Goal: Information Seeking & Learning: Find contact information

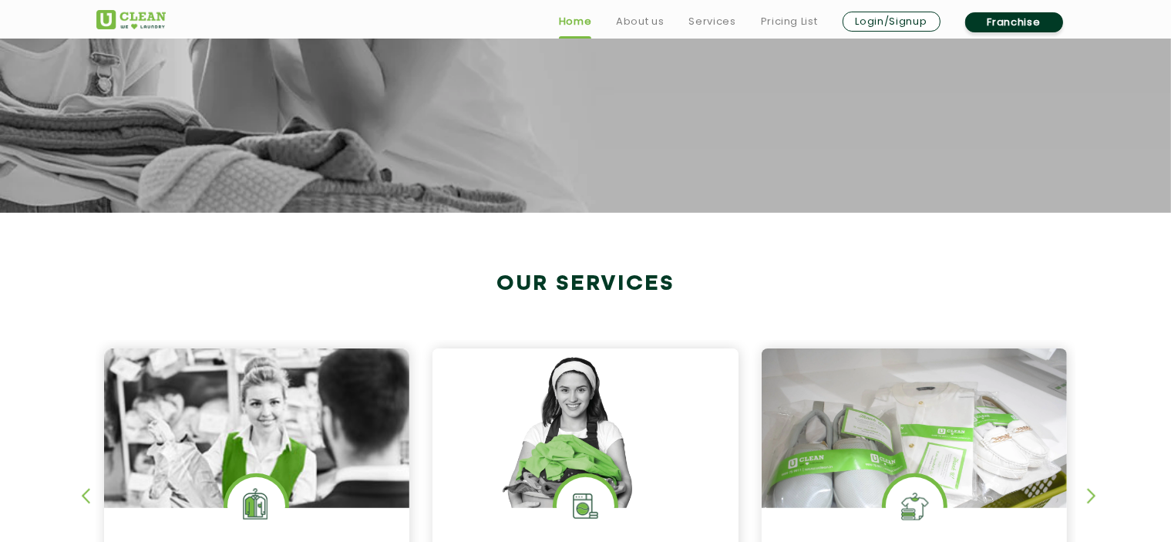
scroll to position [617, 0]
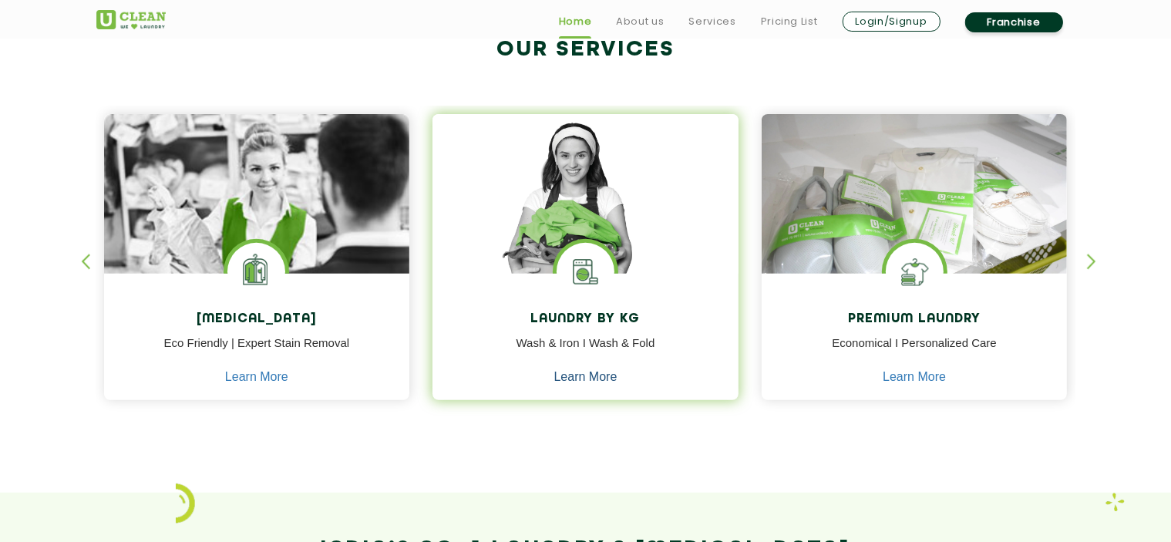
click at [610, 375] on link "Learn More" at bounding box center [585, 377] width 63 height 14
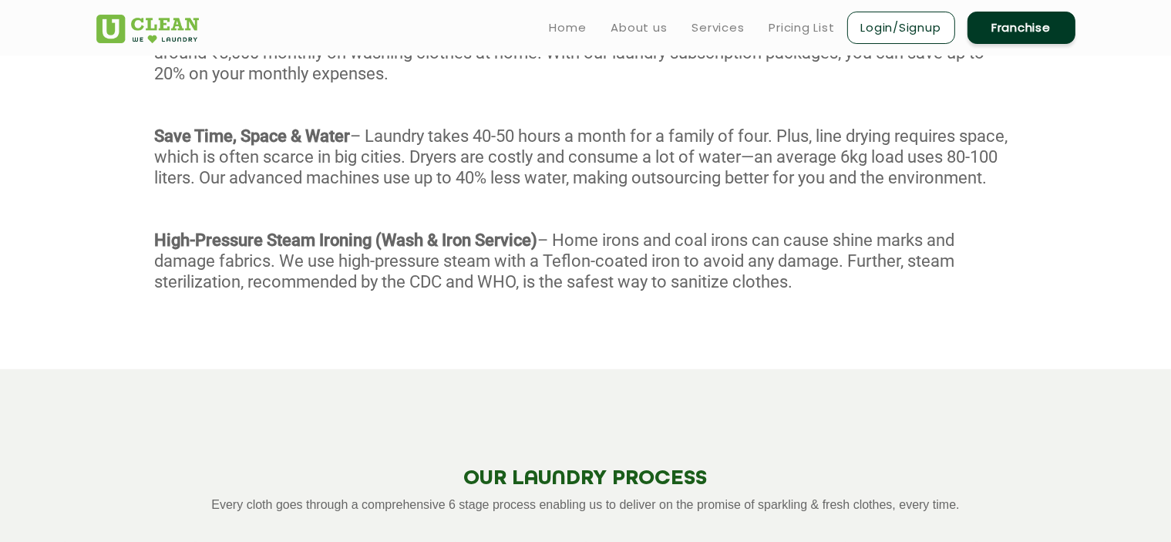
scroll to position [848, 0]
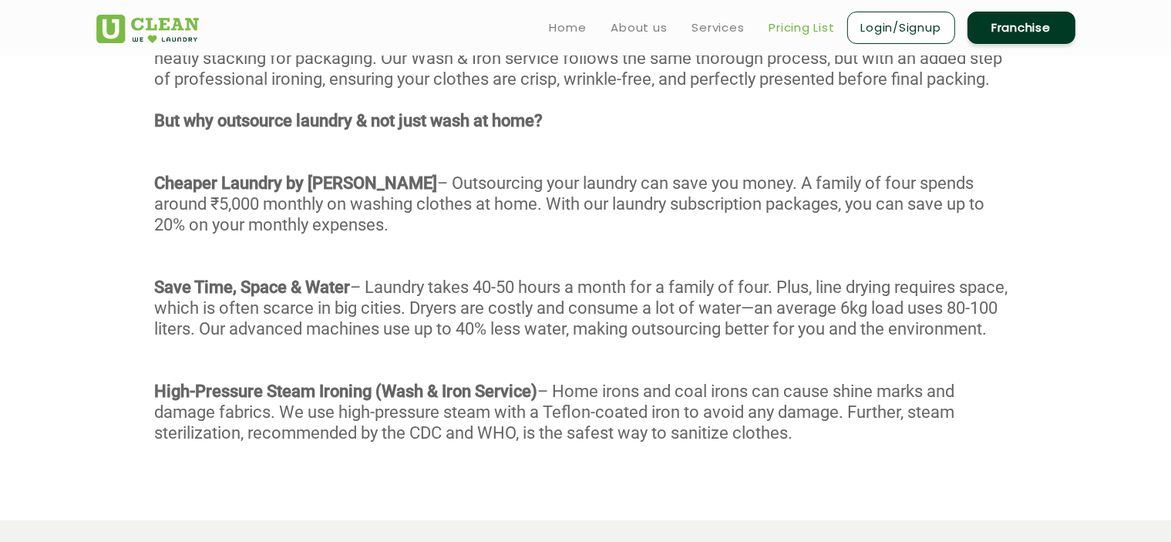
click at [780, 29] on link "Pricing List" at bounding box center [803, 28] width 66 height 19
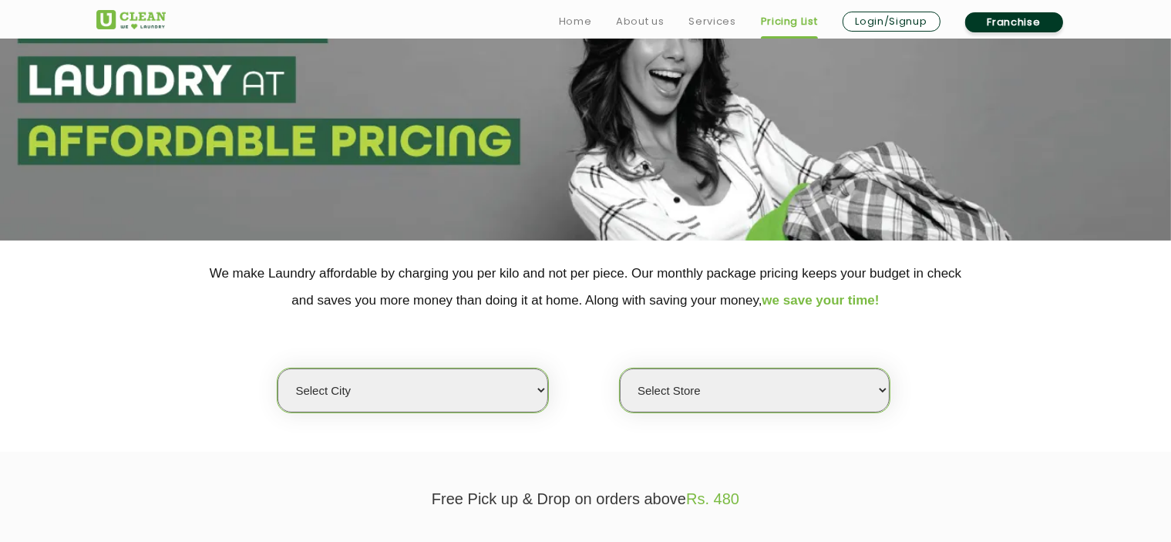
scroll to position [231, 0]
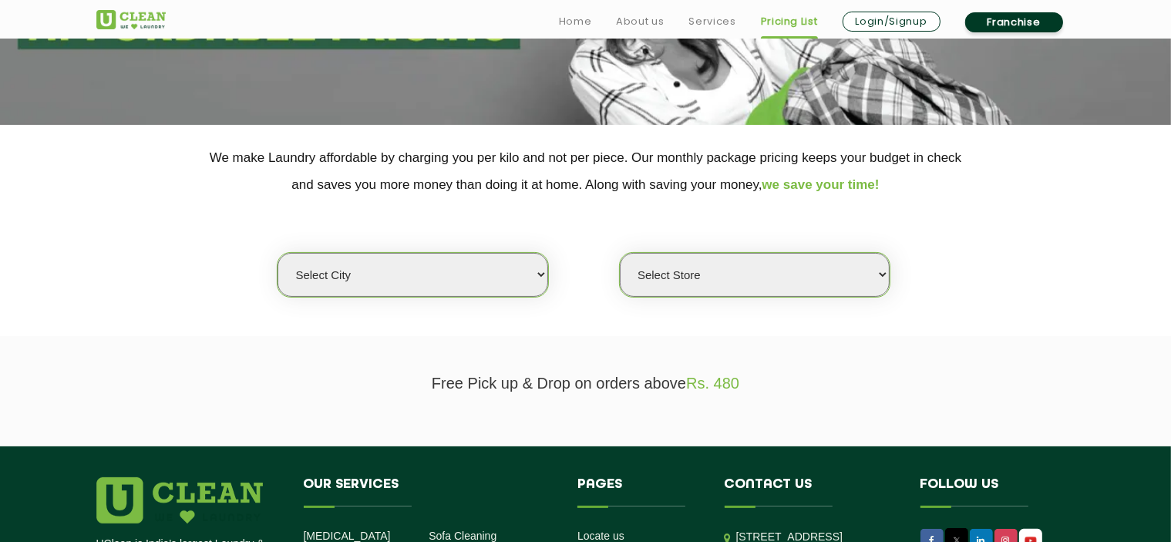
click at [505, 274] on select "Select city [GEOGRAPHIC_DATA] [GEOGRAPHIC_DATA] [GEOGRAPHIC_DATA] [GEOGRAPHIC_D…" at bounding box center [413, 275] width 270 height 44
select select "6"
click at [278, 253] on select "Select city [GEOGRAPHIC_DATA] [GEOGRAPHIC_DATA] [GEOGRAPHIC_DATA] [GEOGRAPHIC_D…" at bounding box center [413, 275] width 270 height 44
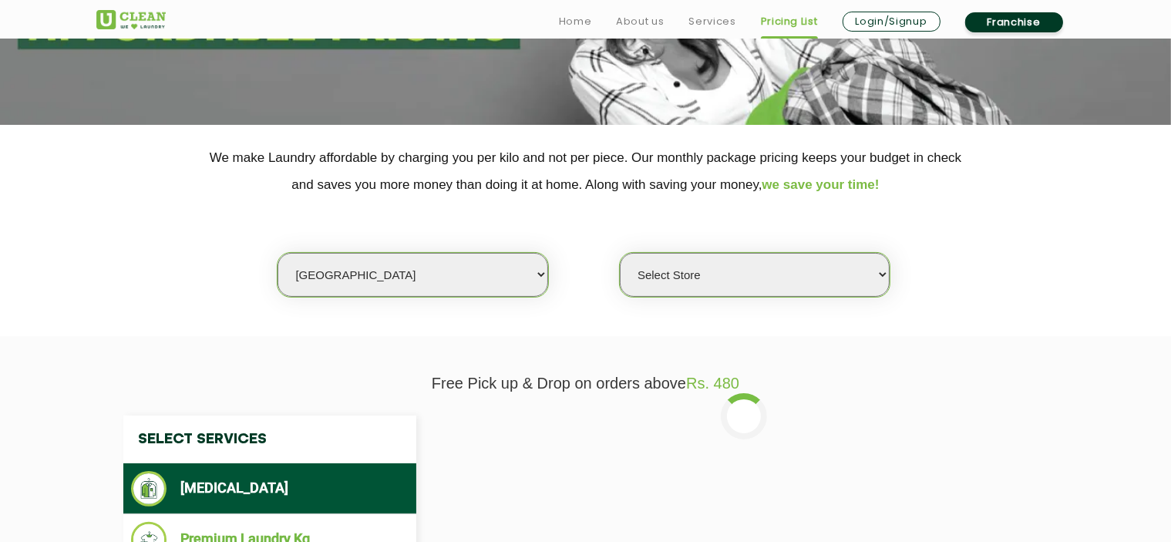
click at [703, 279] on select "Select Store [GEOGRAPHIC_DATA] [GEOGRAPHIC_DATA] UClean KR [GEOGRAPHIC_DATA] [G…" at bounding box center [755, 275] width 270 height 44
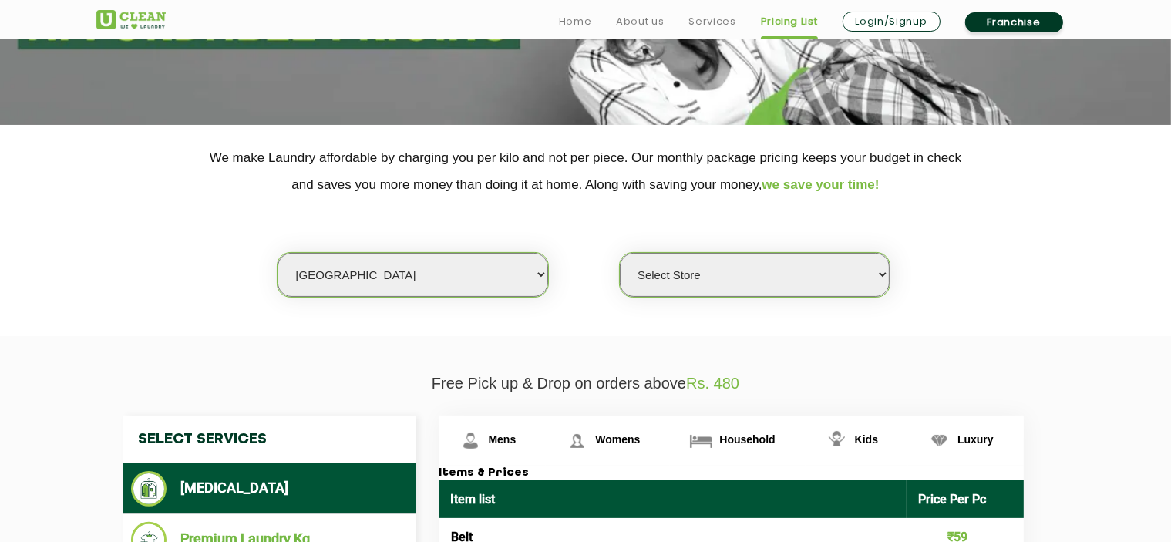
select select "439"
click at [620, 253] on select "Select Store [GEOGRAPHIC_DATA] [GEOGRAPHIC_DATA] UClean KR [GEOGRAPHIC_DATA] [G…" at bounding box center [755, 275] width 270 height 44
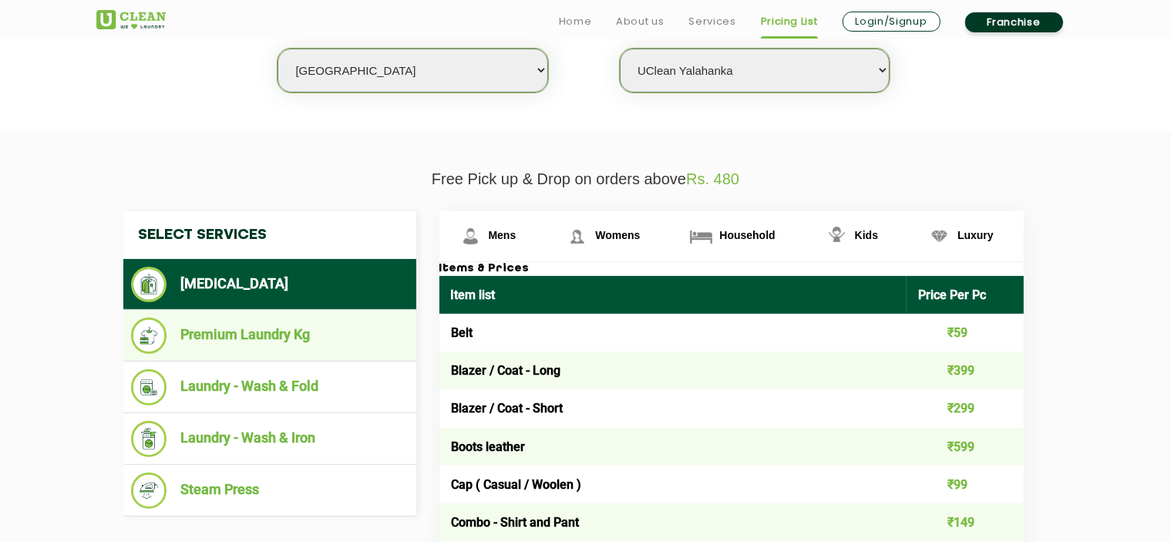
scroll to position [463, 0]
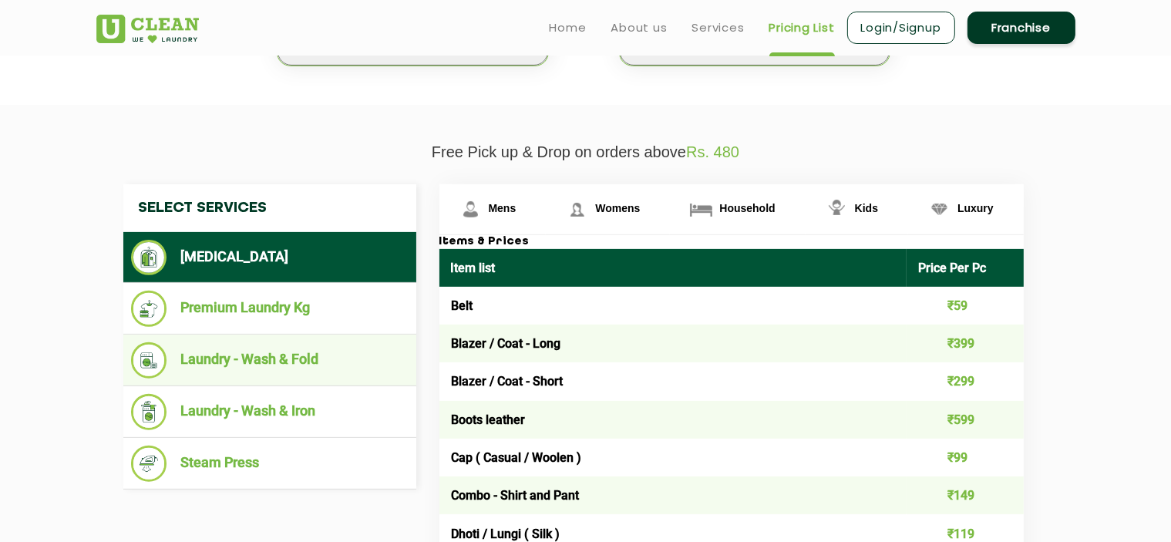
click at [297, 357] on li "Laundry - Wash & Fold" at bounding box center [270, 360] width 278 height 36
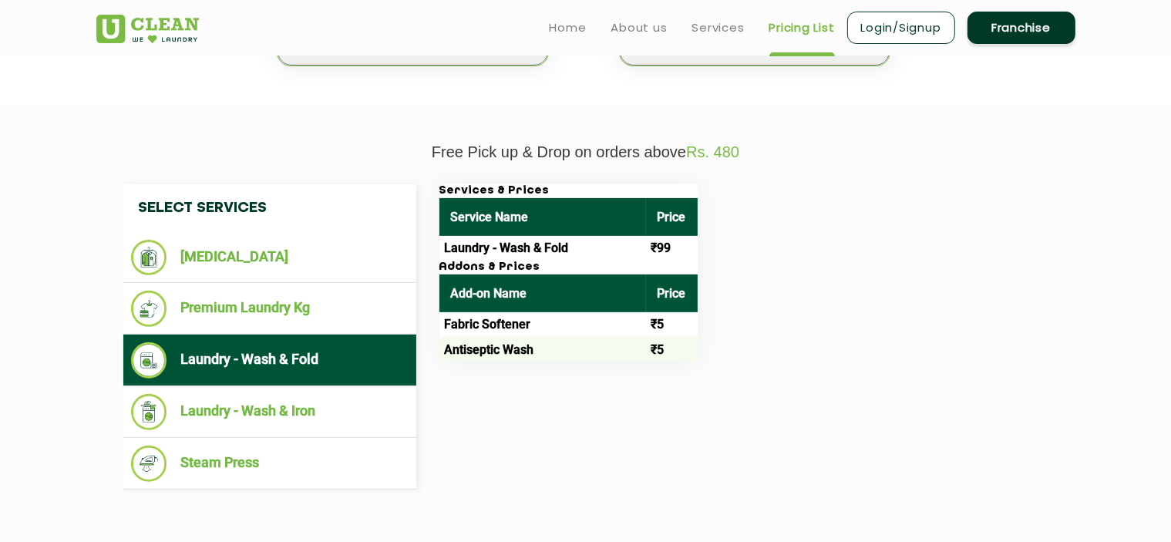
click at [482, 266] on h3 "Addons & Prices" at bounding box center [569, 268] width 258 height 14
click at [490, 251] on td "Laundry - Wash & Fold" at bounding box center [543, 248] width 207 height 25
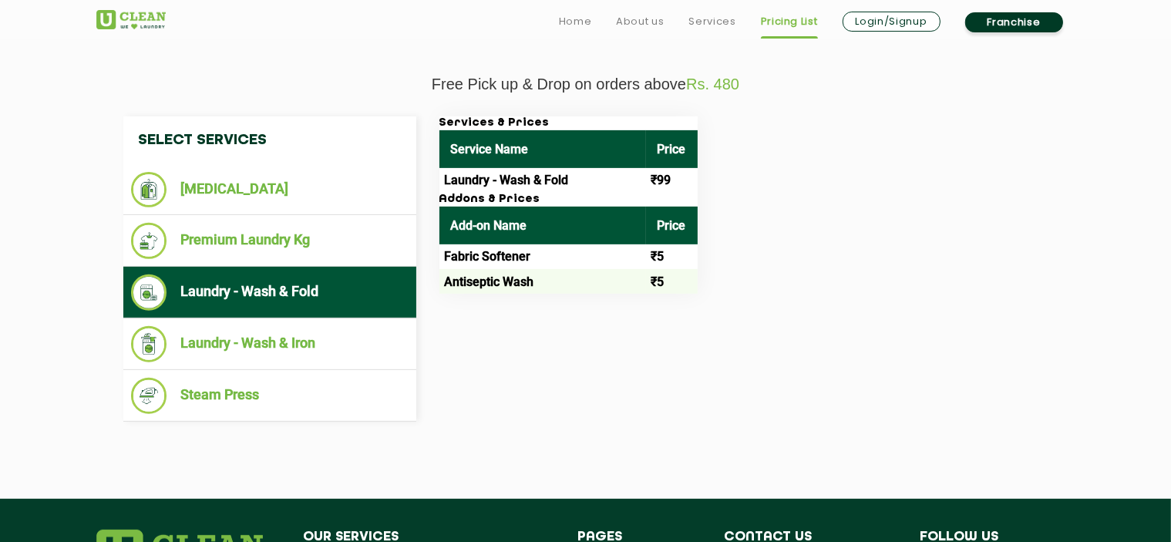
scroll to position [540, 0]
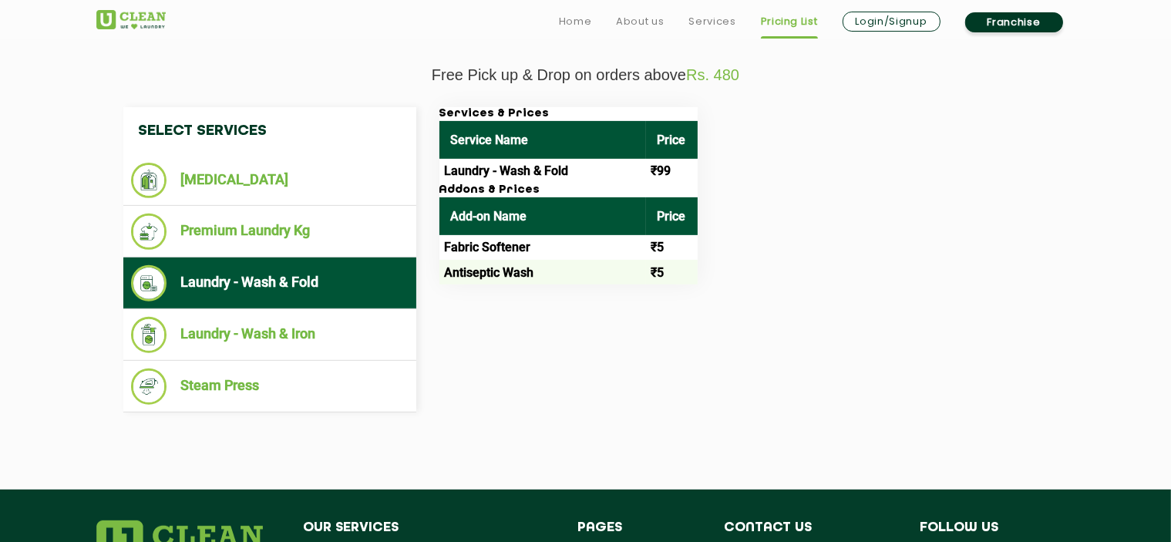
click at [301, 283] on li "Laundry - Wash & Fold" at bounding box center [270, 283] width 278 height 36
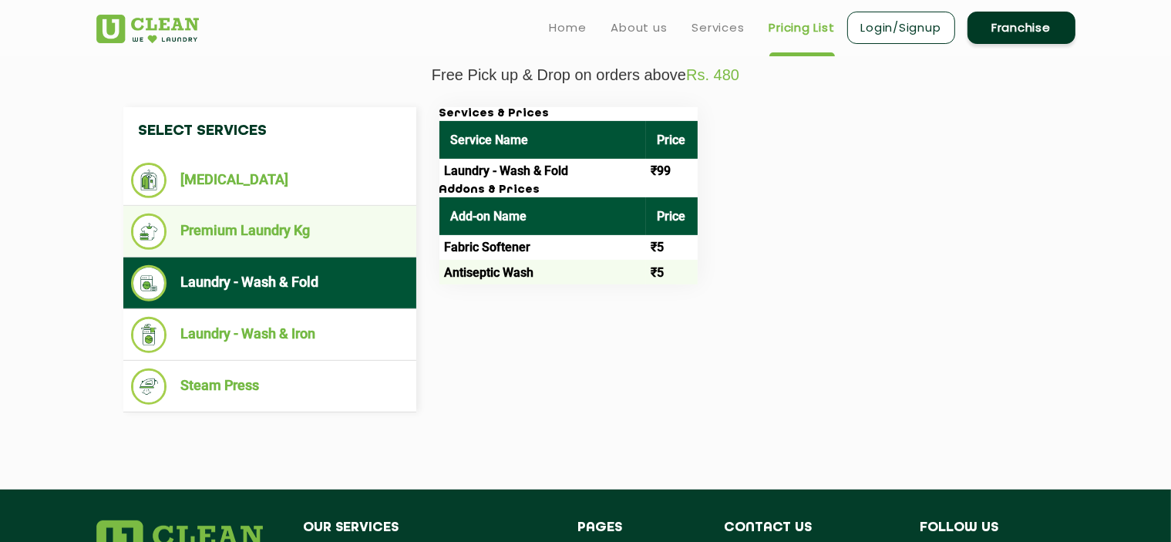
click at [310, 226] on li "Premium Laundry Kg" at bounding box center [270, 232] width 278 height 36
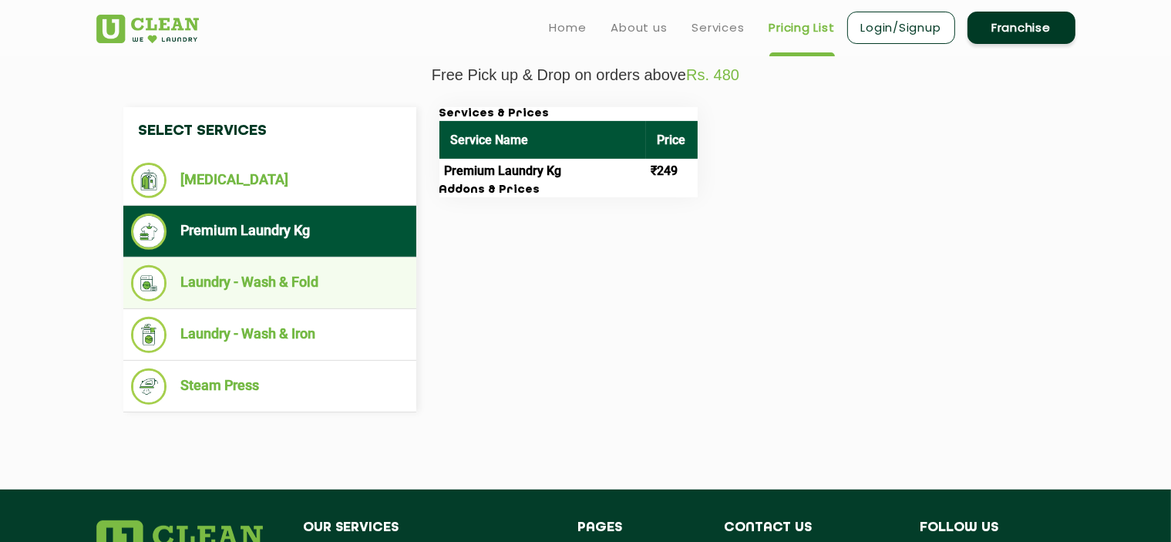
click at [308, 271] on li "Laundry - Wash & Fold" at bounding box center [270, 283] width 278 height 36
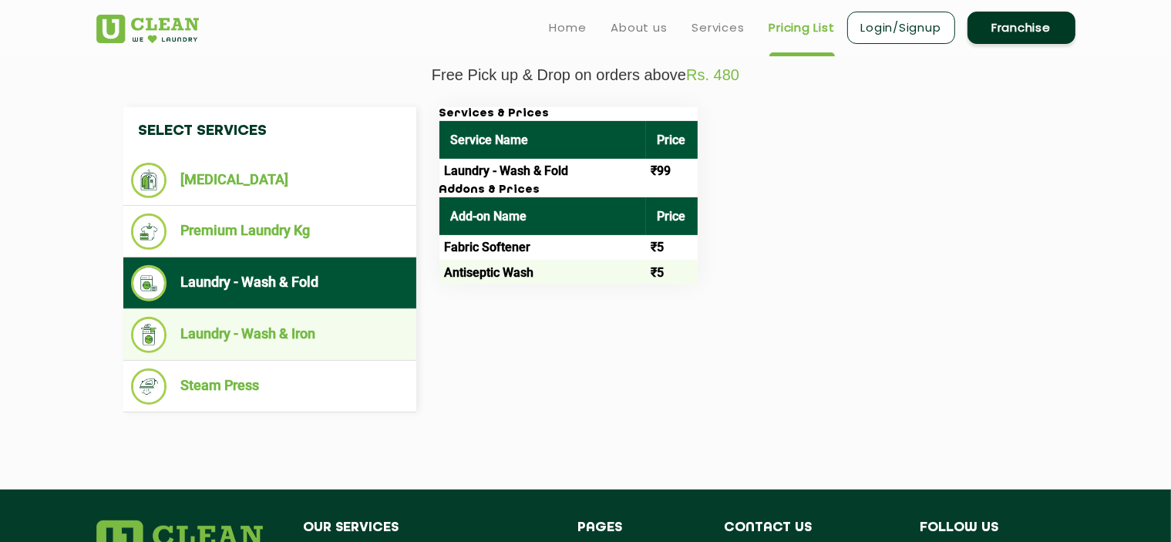
click at [297, 329] on li "Laundry - Wash & Iron" at bounding box center [270, 335] width 278 height 36
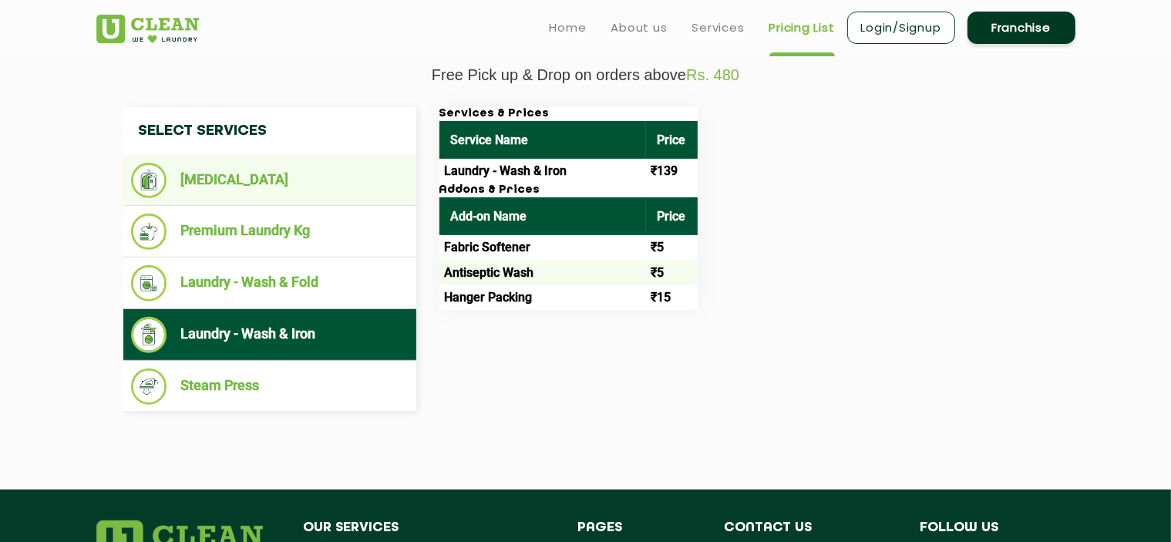
click at [250, 174] on li "[MEDICAL_DATA]" at bounding box center [270, 180] width 278 height 35
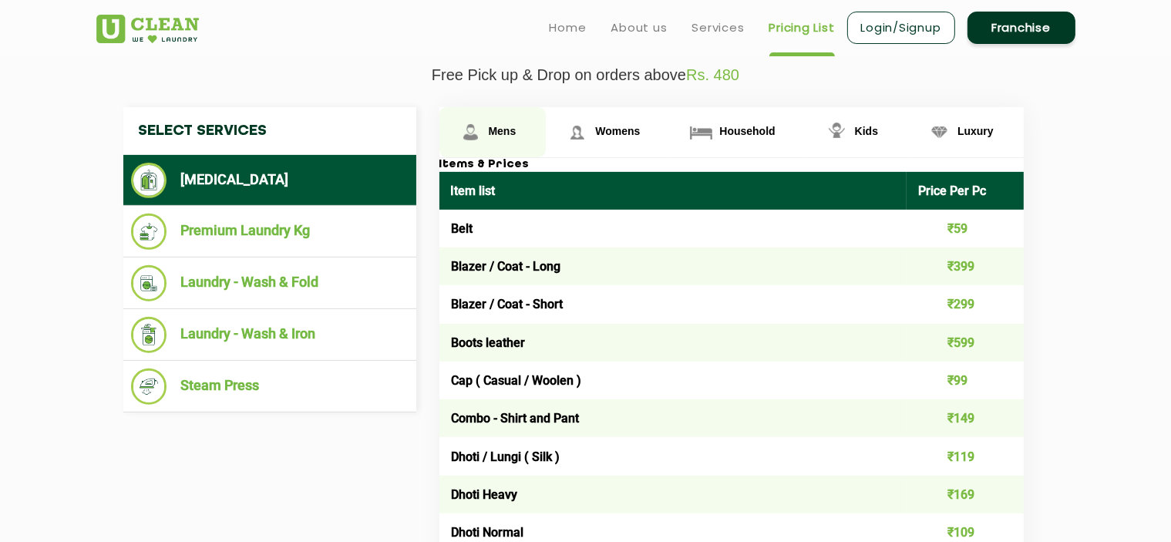
click at [513, 127] on span "Mens" at bounding box center [503, 131] width 28 height 12
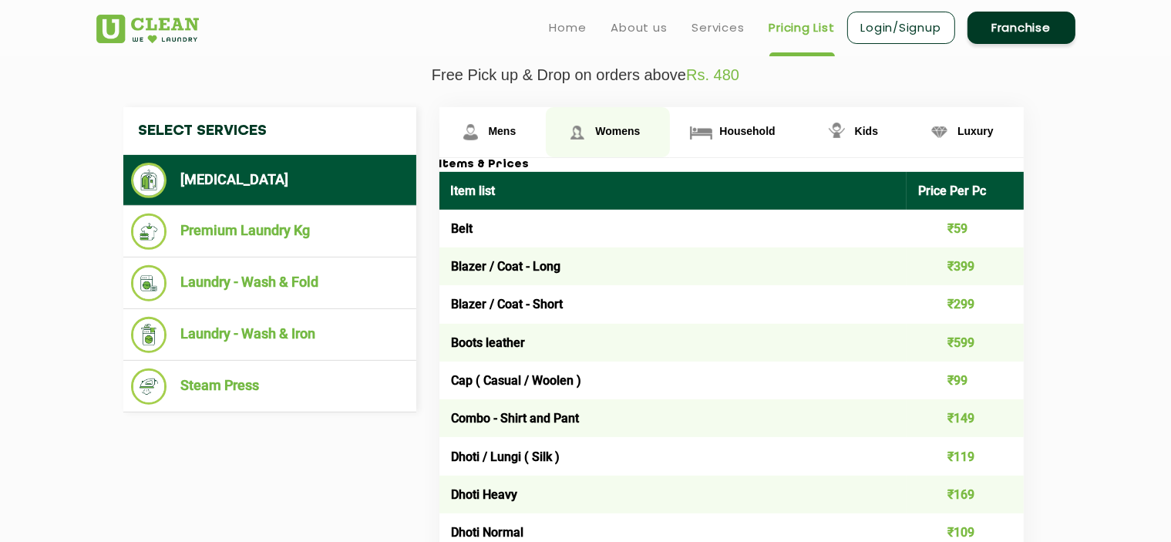
click at [517, 133] on span "Womens" at bounding box center [503, 131] width 28 height 12
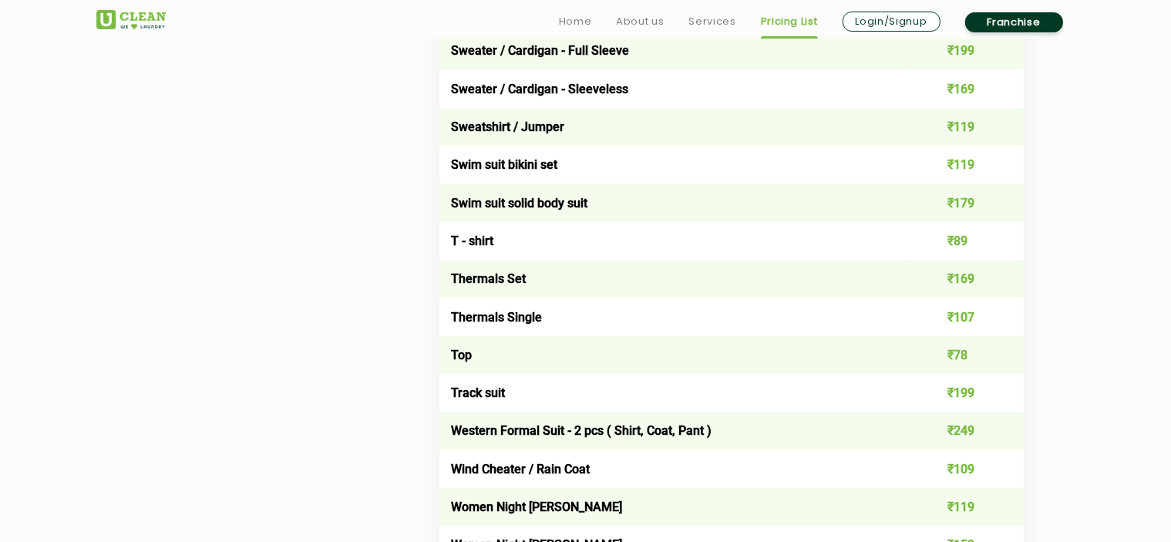
scroll to position [5746, 0]
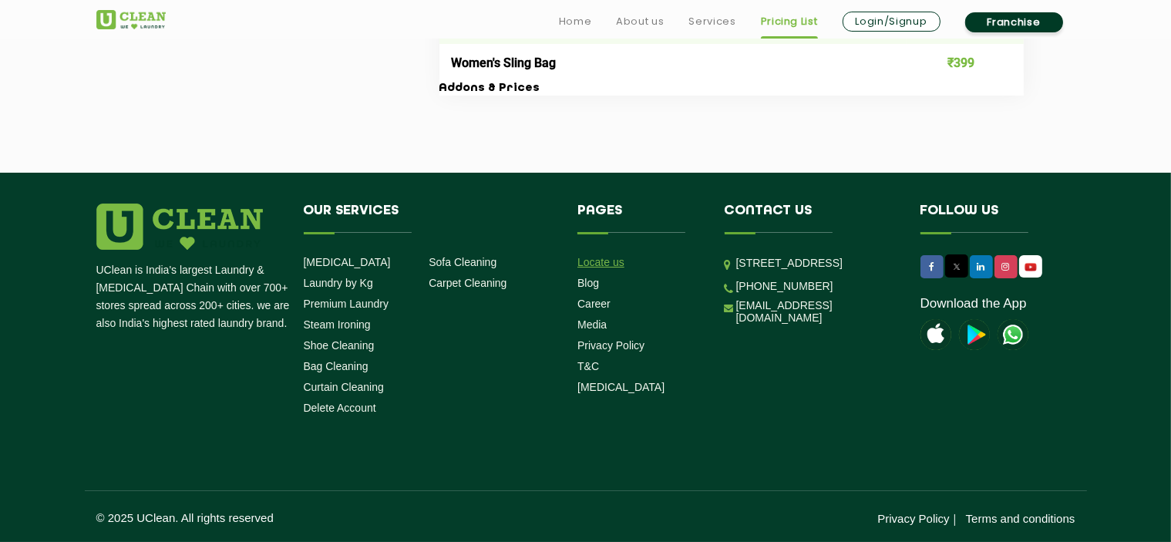
click at [601, 263] on link "Locate us" at bounding box center [601, 262] width 47 height 12
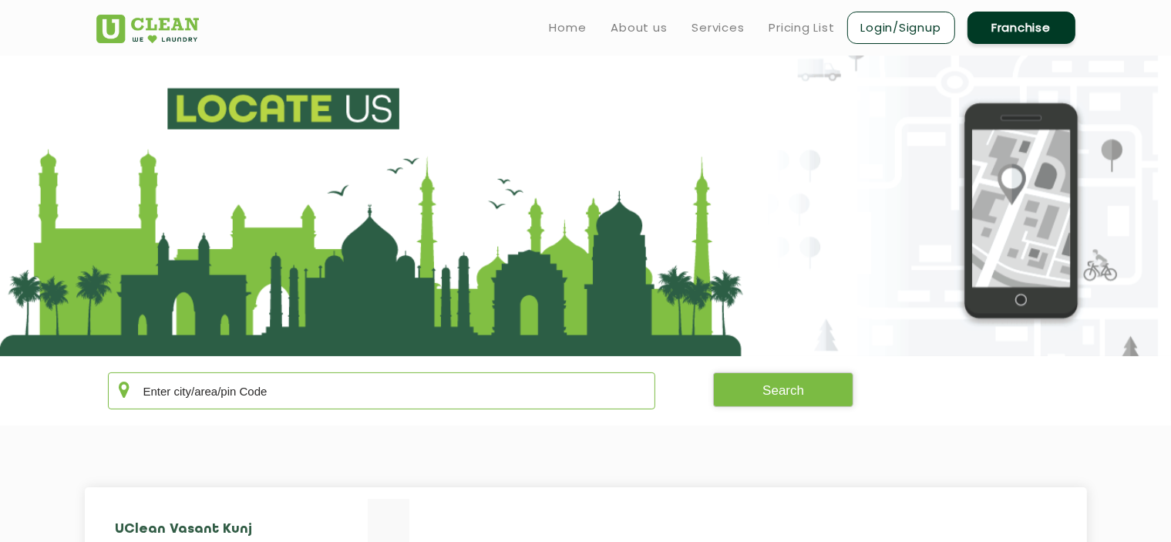
click at [419, 383] on input "text" at bounding box center [382, 390] width 548 height 37
type input "560064"
click at [788, 392] on button "Search" at bounding box center [783, 389] width 140 height 35
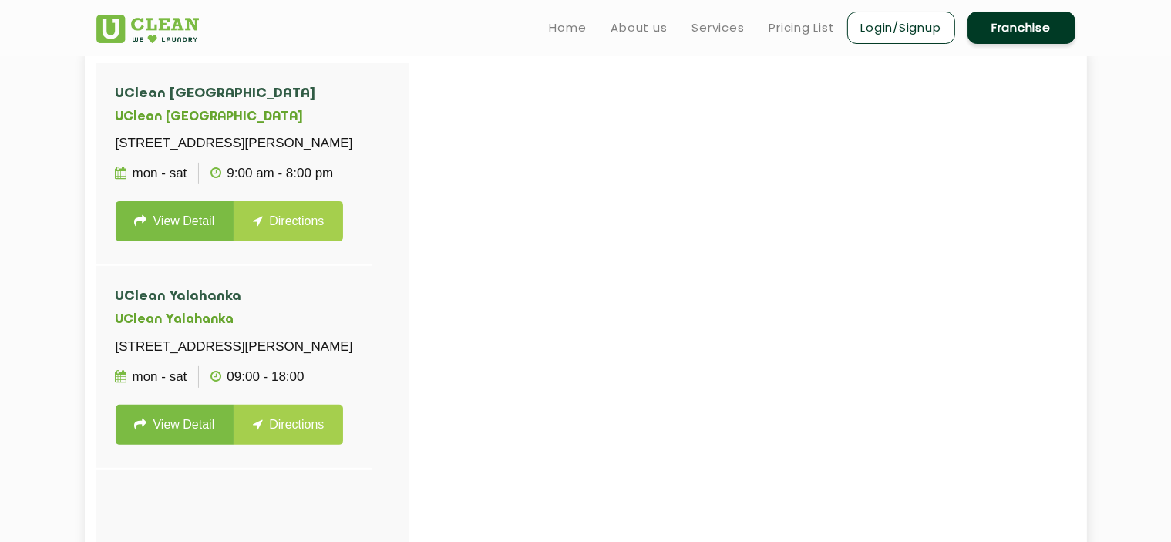
scroll to position [463, 0]
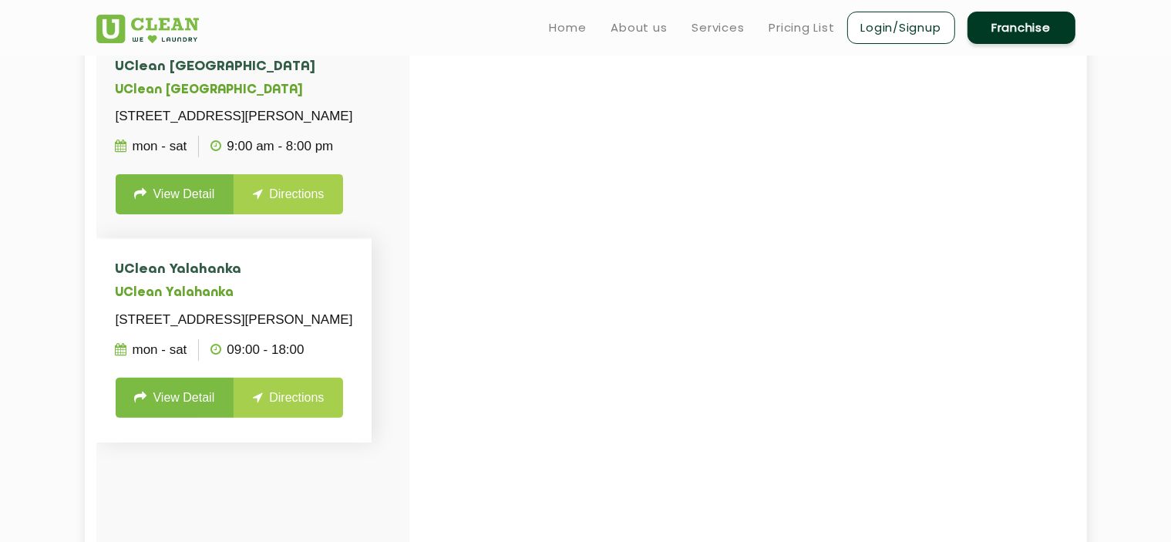
click at [169, 418] on link "View Detail" at bounding box center [175, 398] width 119 height 40
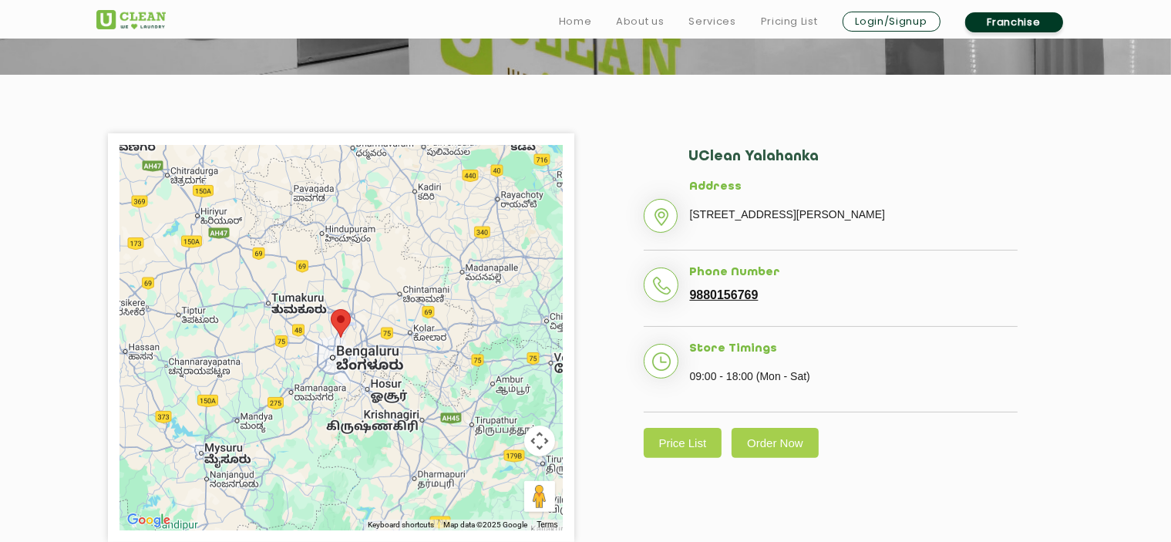
scroll to position [308, 0]
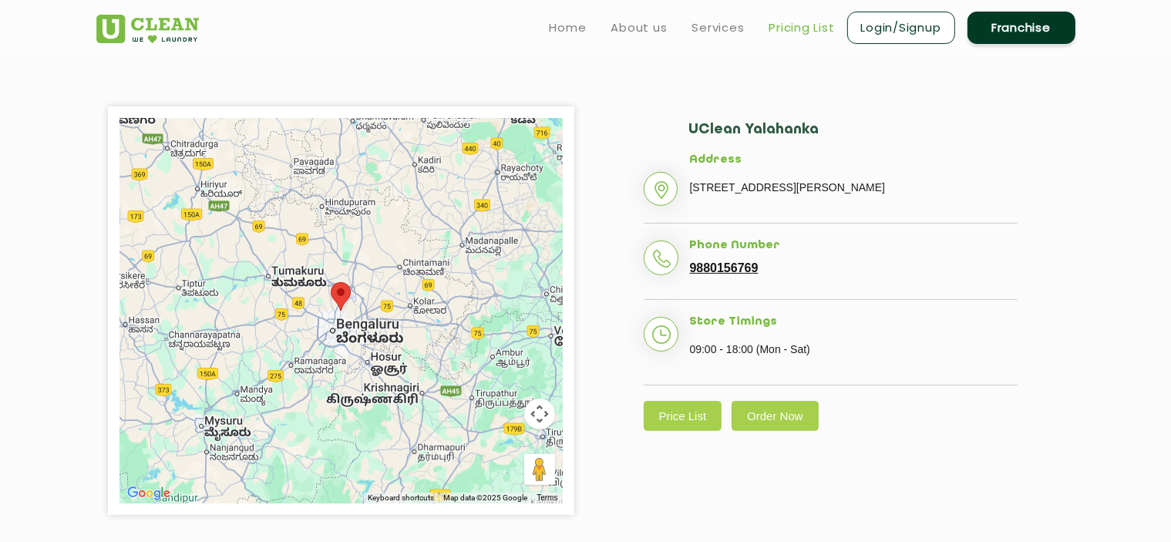
click at [807, 27] on link "Pricing List" at bounding box center [803, 28] width 66 height 19
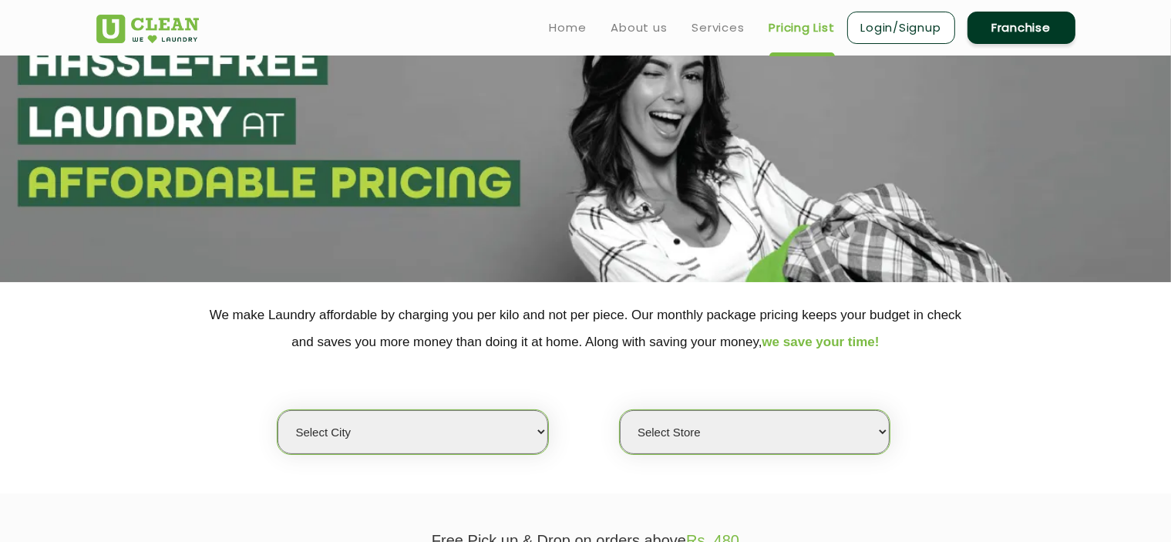
scroll to position [231, 0]
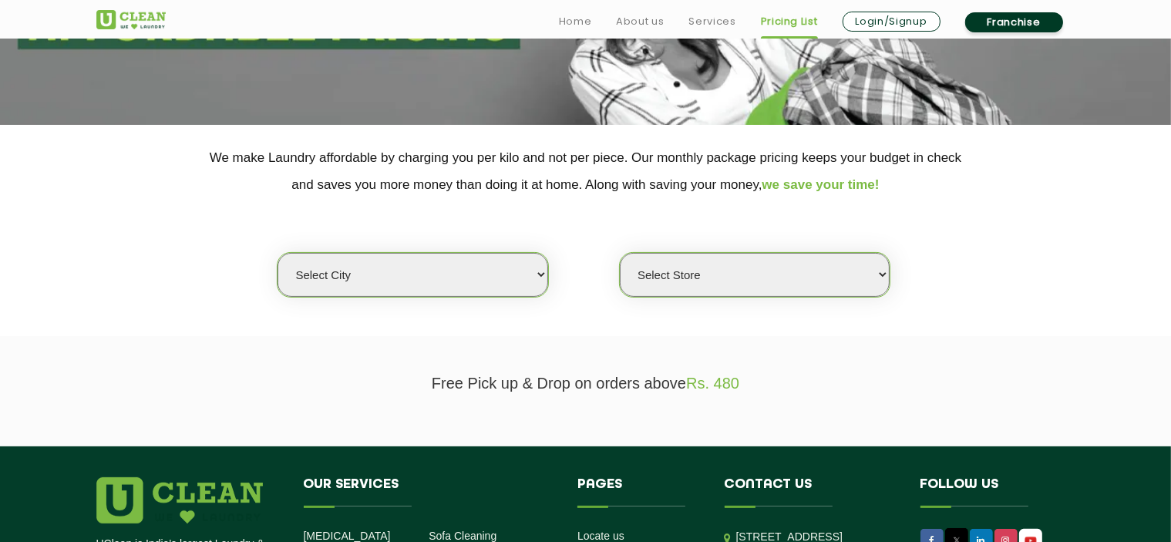
click at [431, 281] on select "Select city [GEOGRAPHIC_DATA] [GEOGRAPHIC_DATA] [GEOGRAPHIC_DATA] [GEOGRAPHIC_D…" at bounding box center [413, 275] width 270 height 44
select select "6"
click at [278, 253] on select "Select city [GEOGRAPHIC_DATA] [GEOGRAPHIC_DATA] [GEOGRAPHIC_DATA] [GEOGRAPHIC_D…" at bounding box center [413, 275] width 270 height 44
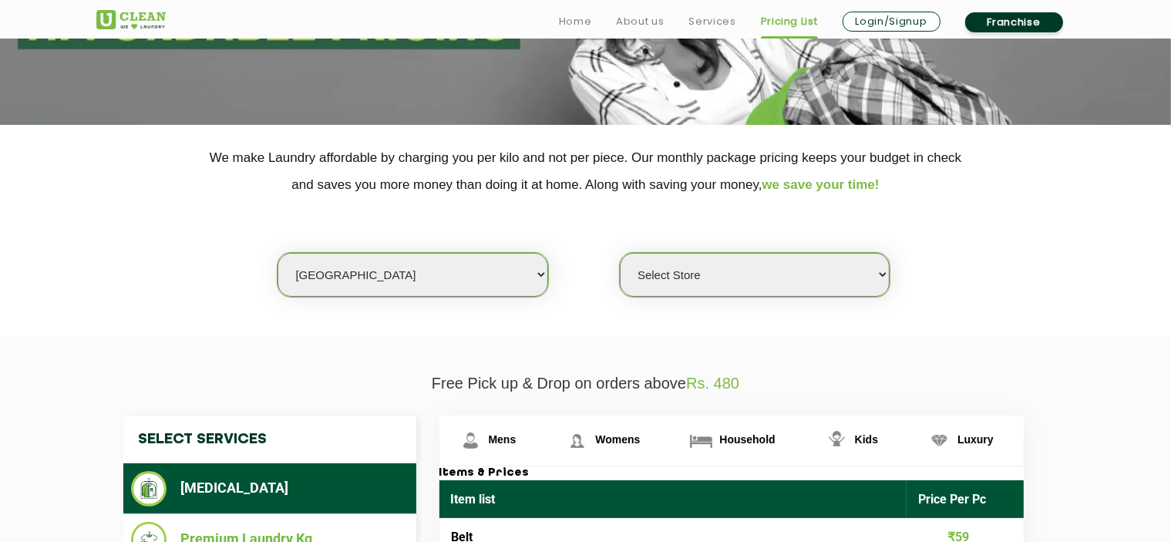
click at [679, 270] on select "Select Store [GEOGRAPHIC_DATA] [GEOGRAPHIC_DATA] UClean KR [GEOGRAPHIC_DATA] [G…" at bounding box center [755, 275] width 270 height 44
select select "439"
click at [620, 253] on select "Select Store [GEOGRAPHIC_DATA] [GEOGRAPHIC_DATA] UClean KR [GEOGRAPHIC_DATA] [G…" at bounding box center [755, 275] width 270 height 44
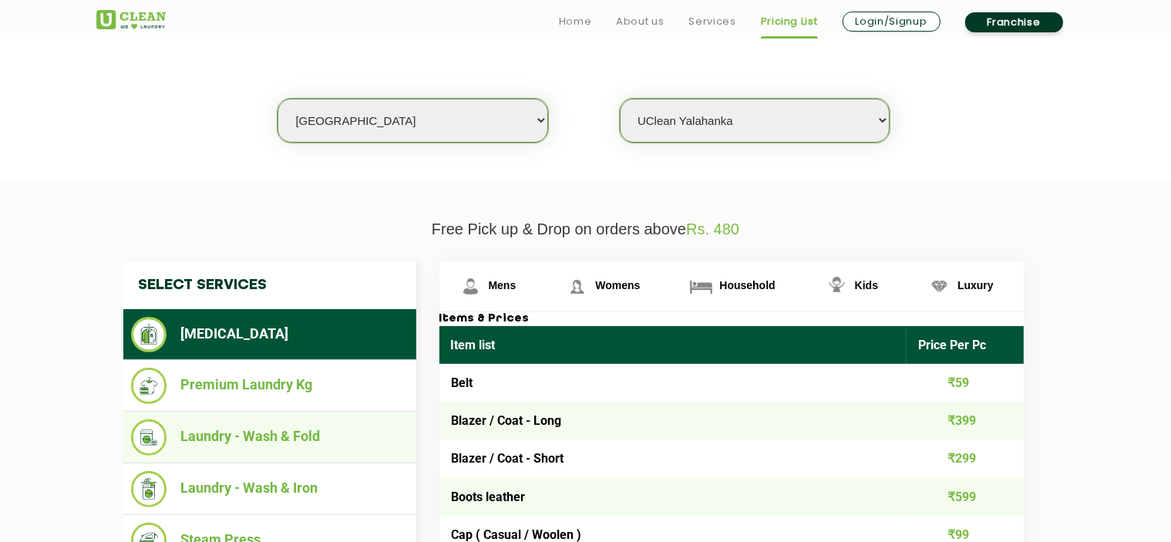
click at [284, 437] on li "Laundry - Wash & Fold" at bounding box center [270, 437] width 278 height 36
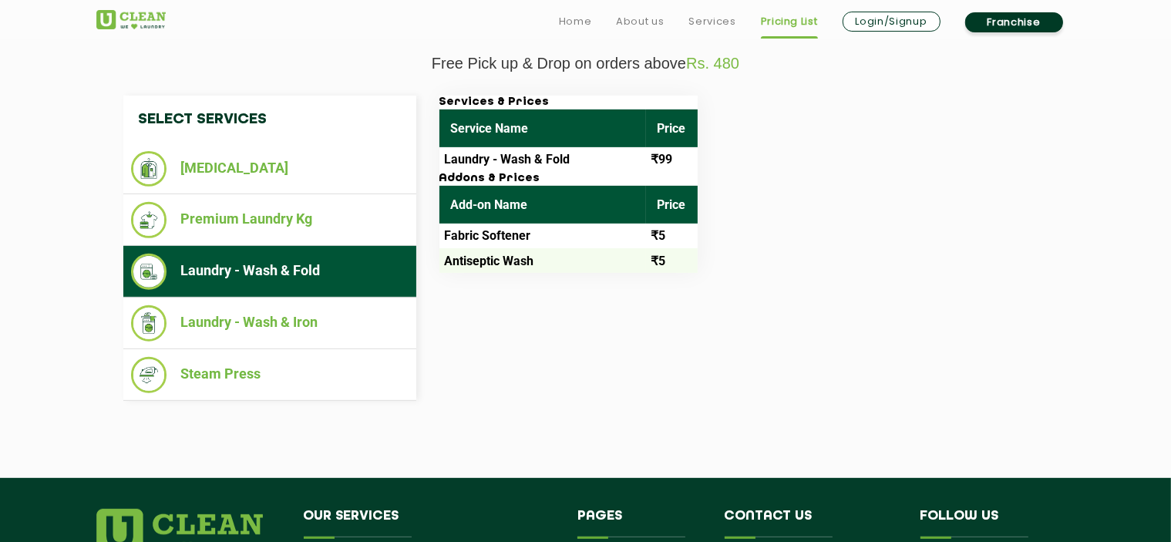
scroll to position [694, 0]
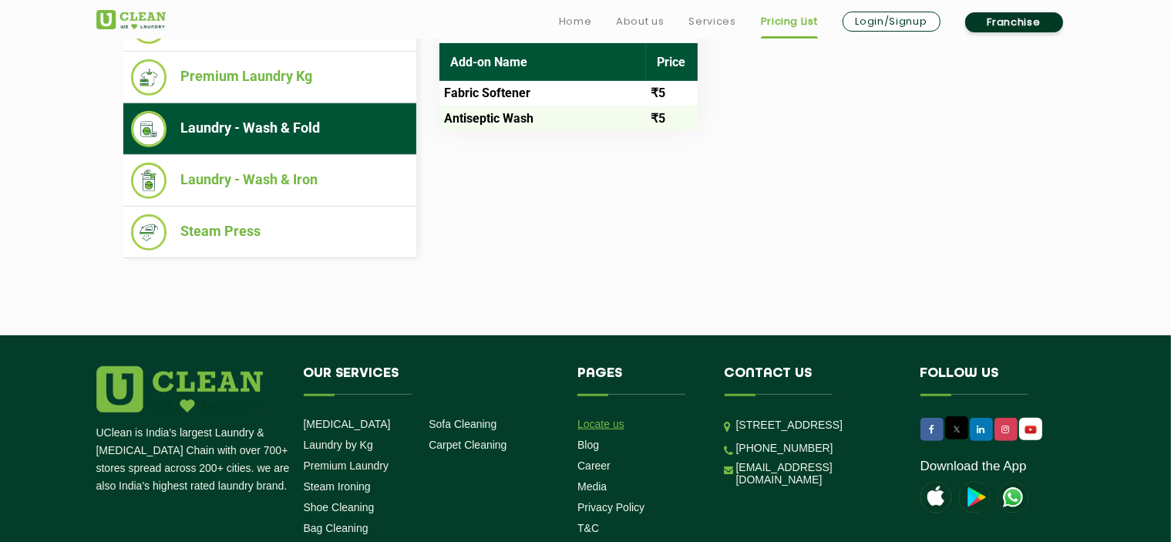
click at [608, 422] on link "Locate us" at bounding box center [601, 424] width 47 height 12
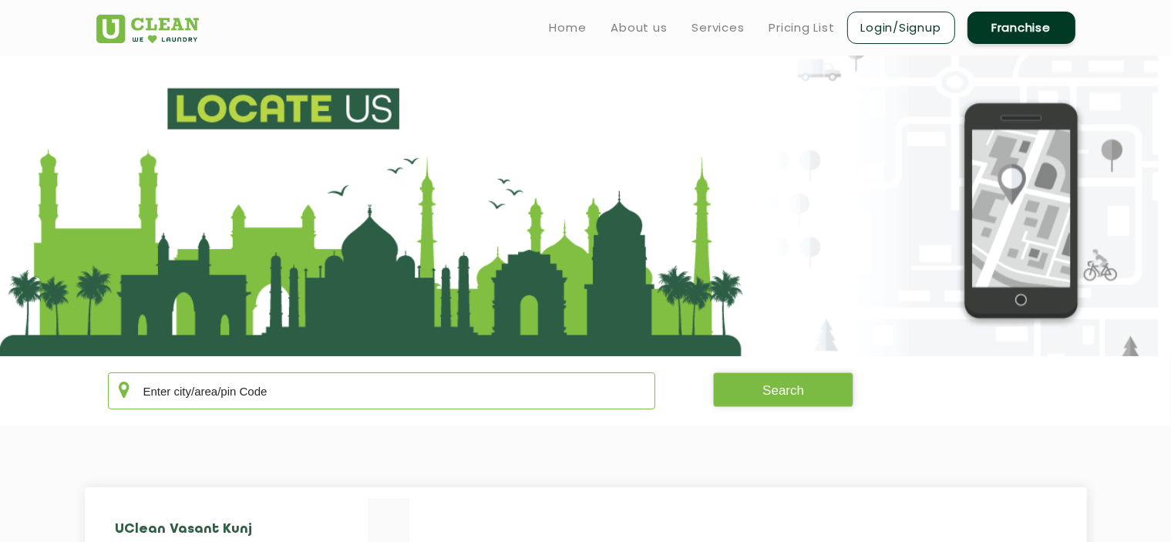
click at [326, 393] on input "text" at bounding box center [382, 390] width 548 height 37
type input "560064"
click at [805, 389] on button "Search" at bounding box center [783, 389] width 140 height 35
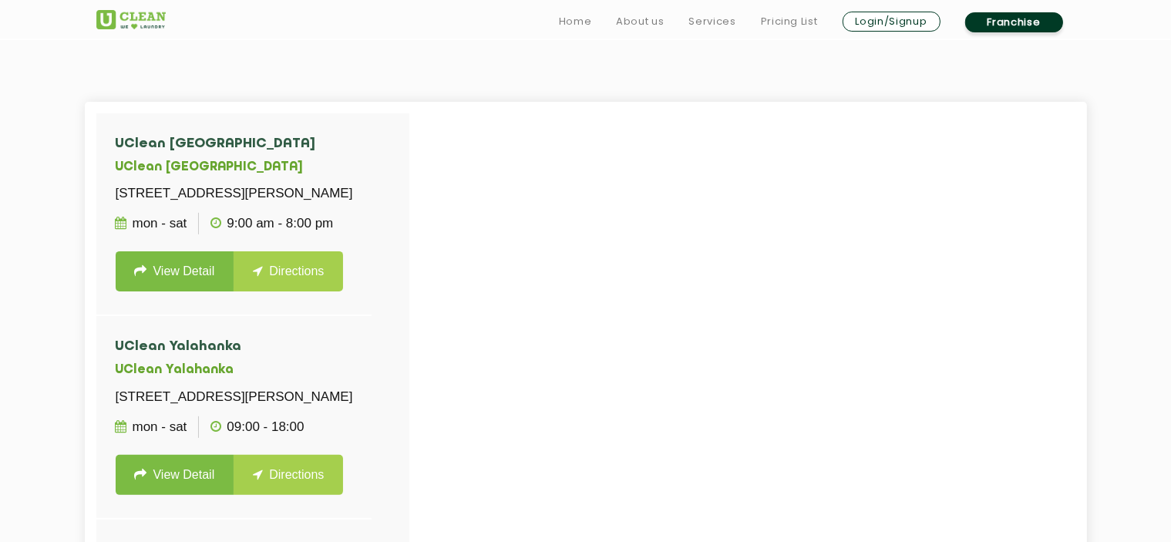
scroll to position [540, 0]
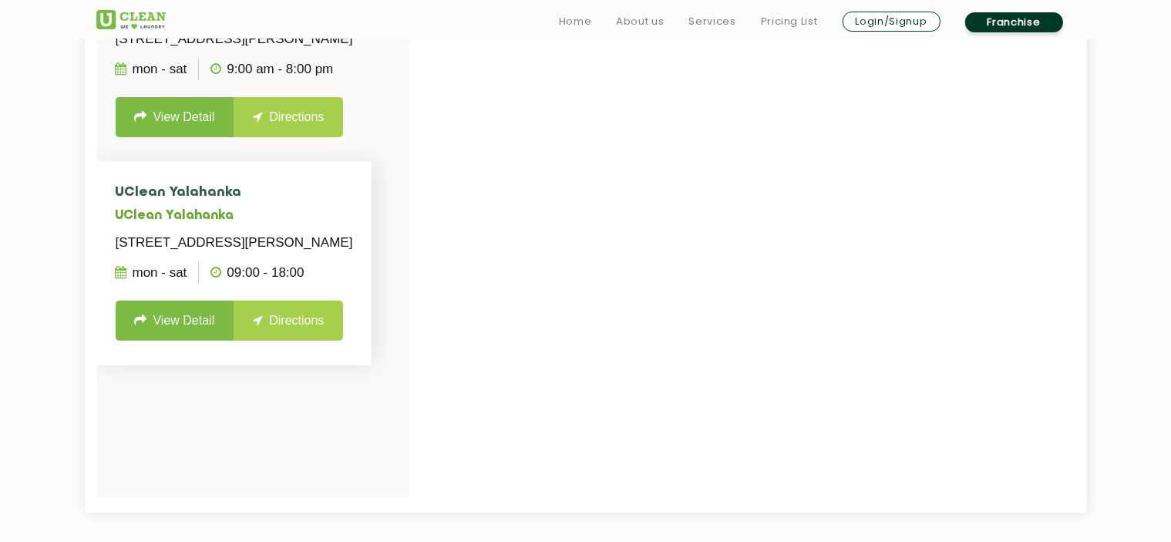
click at [299, 341] on link "Directions" at bounding box center [288, 321] width 109 height 40
click at [296, 341] on link "Directions" at bounding box center [288, 321] width 109 height 40
click at [197, 341] on link "View Detail" at bounding box center [175, 321] width 119 height 40
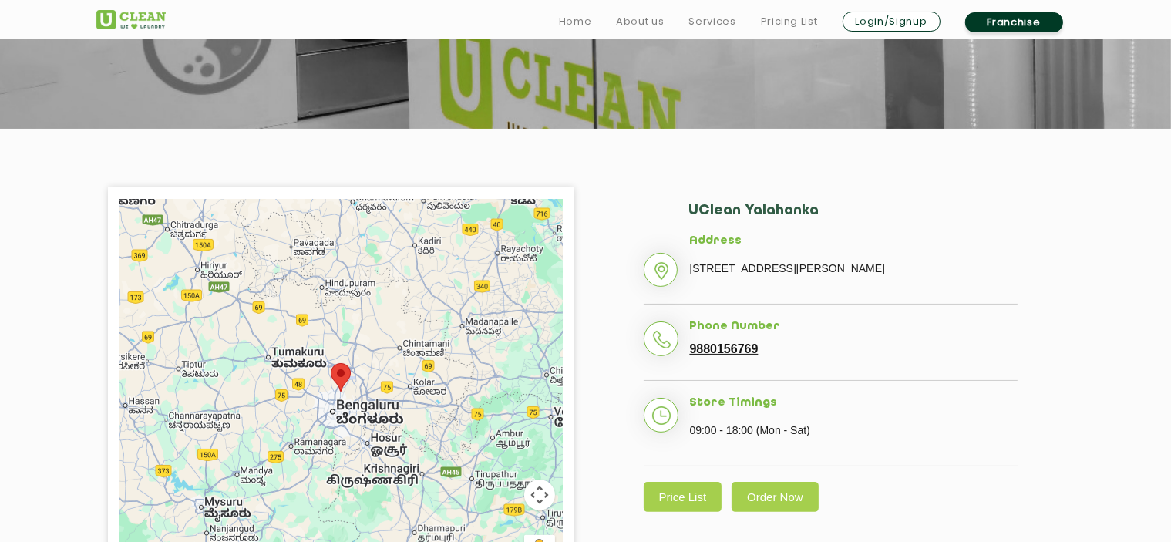
scroll to position [308, 0]
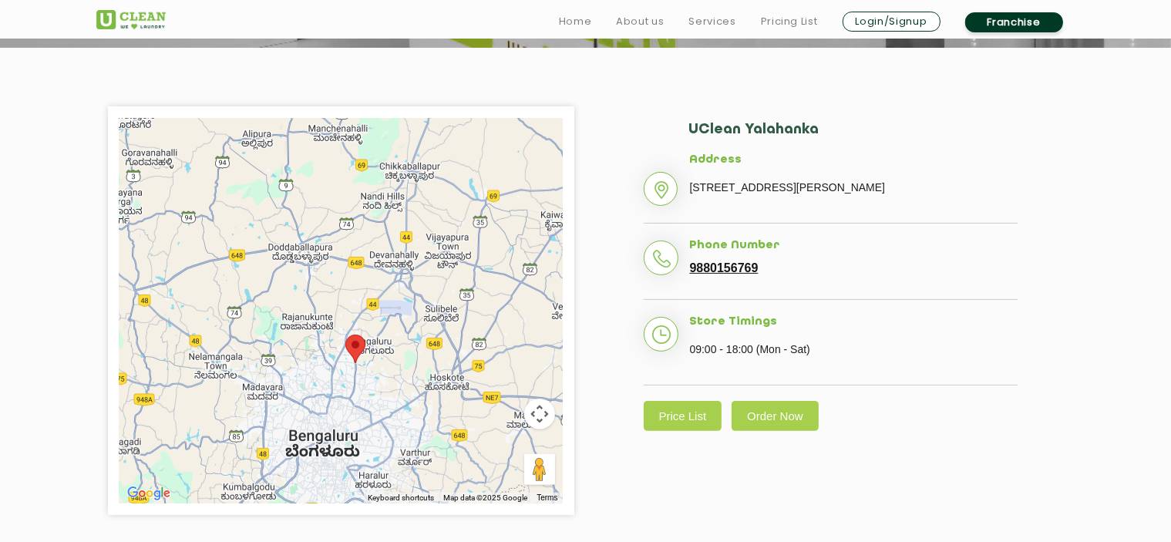
drag, startPoint x: 348, startPoint y: 318, endPoint x: 477, endPoint y: 301, distance: 129.9
click at [477, 301] on div at bounding box center [341, 311] width 443 height 386
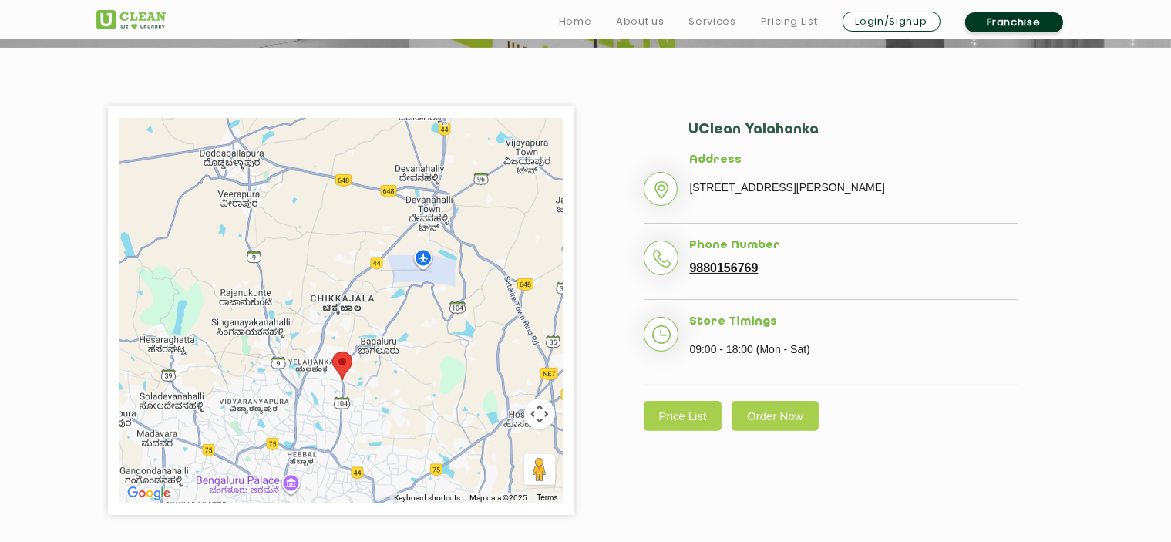
drag, startPoint x: 295, startPoint y: 407, endPoint x: 396, endPoint y: 353, distance: 114.5
click at [396, 353] on div at bounding box center [341, 311] width 443 height 386
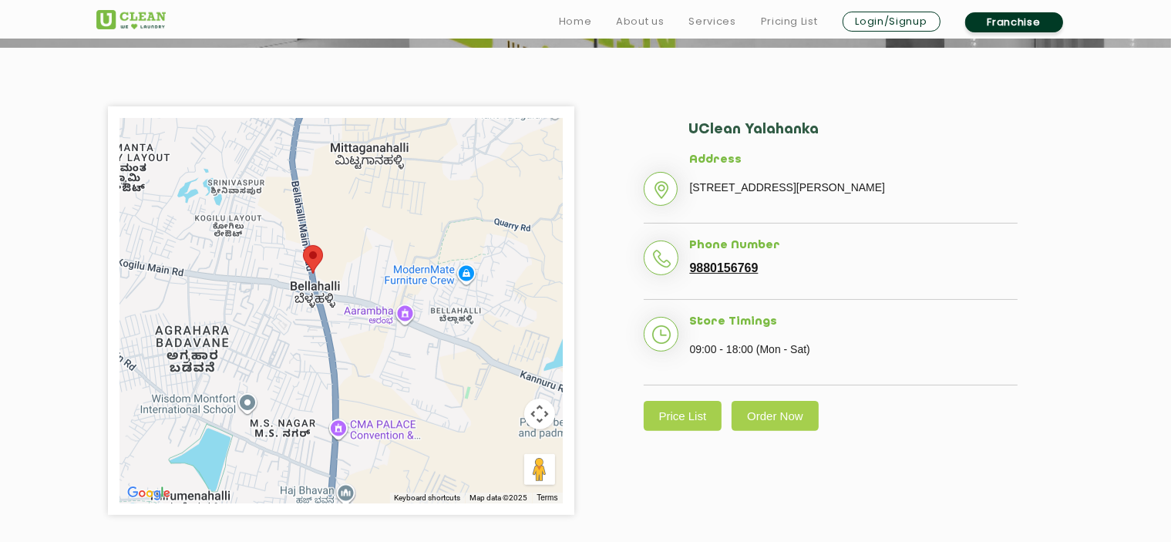
drag, startPoint x: 352, startPoint y: 369, endPoint x: 682, endPoint y: 208, distance: 366.6
click at [682, 208] on div "To navigate the map with touch gestures double-tap and hold your finger on the …" at bounding box center [586, 310] width 1002 height 409
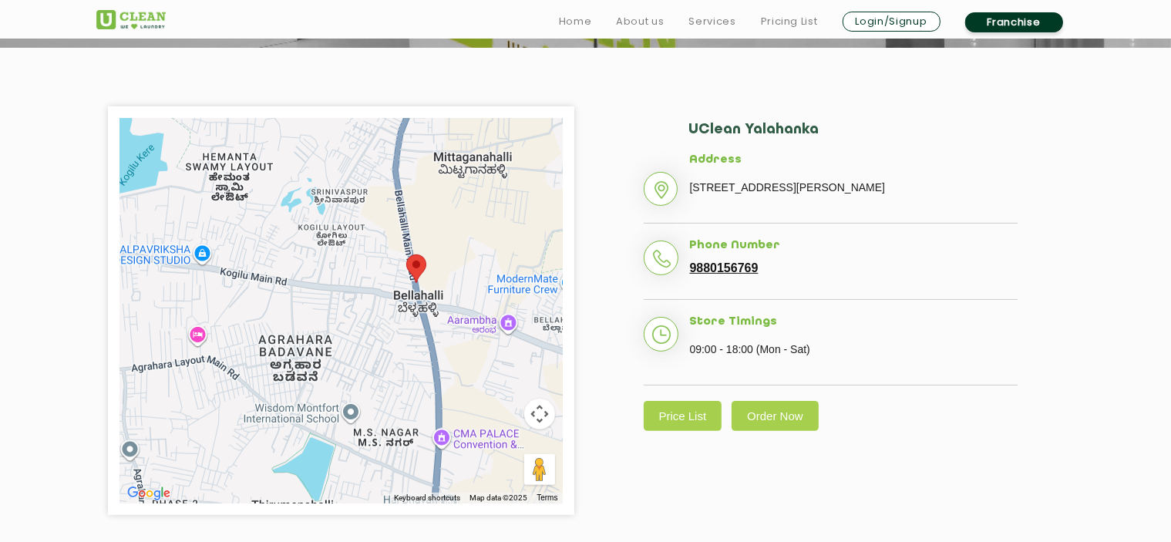
drag, startPoint x: 379, startPoint y: 363, endPoint x: 489, endPoint y: 372, distance: 110.7
click at [489, 372] on div "To navigate, press the arrow keys." at bounding box center [341, 311] width 443 height 386
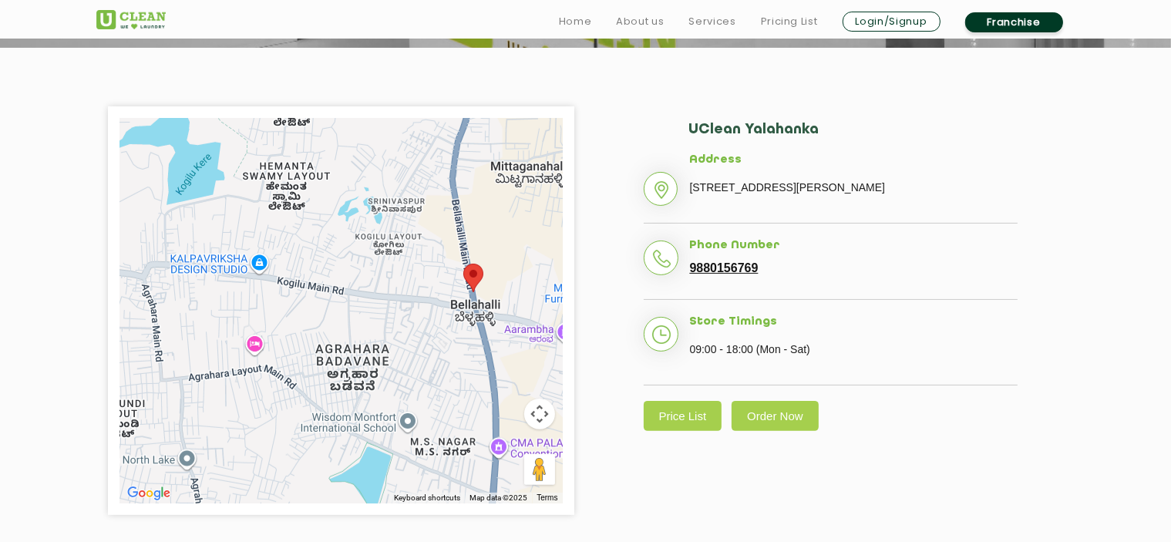
drag, startPoint x: 294, startPoint y: 345, endPoint x: 355, endPoint y: 354, distance: 61.6
click at [355, 354] on div "To navigate, press the arrow keys." at bounding box center [341, 311] width 443 height 386
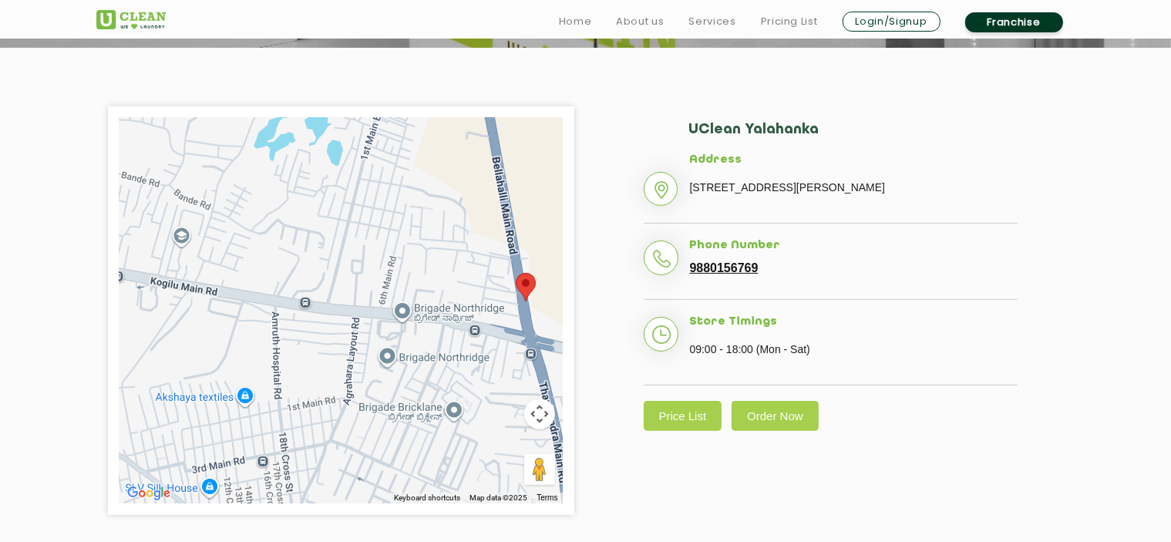
drag, startPoint x: 256, startPoint y: 302, endPoint x: 299, endPoint y: 308, distance: 43.5
click at [299, 308] on div at bounding box center [341, 311] width 443 height 386
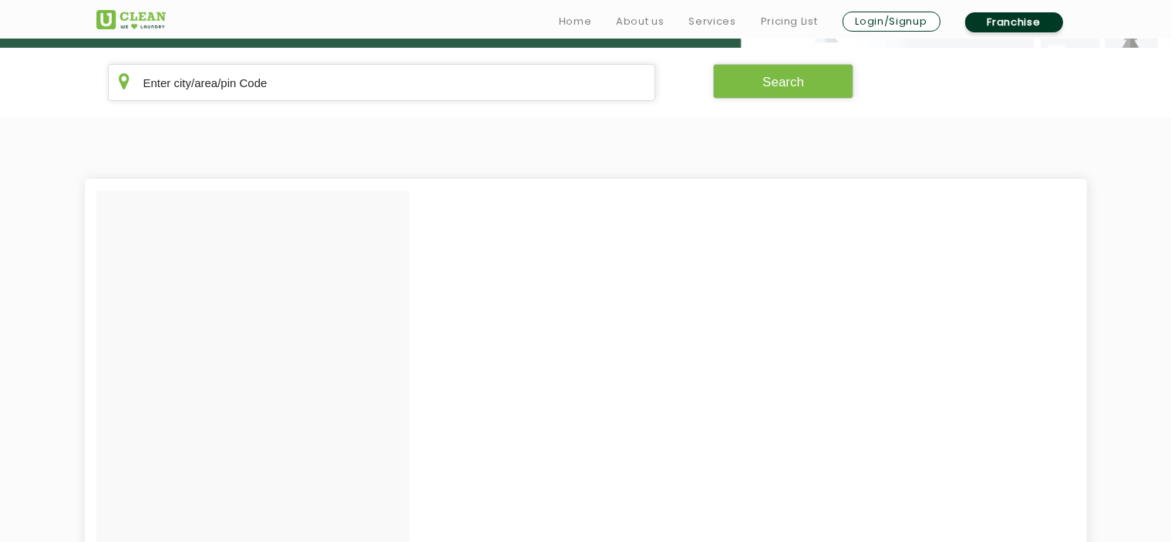
scroll to position [540, 0]
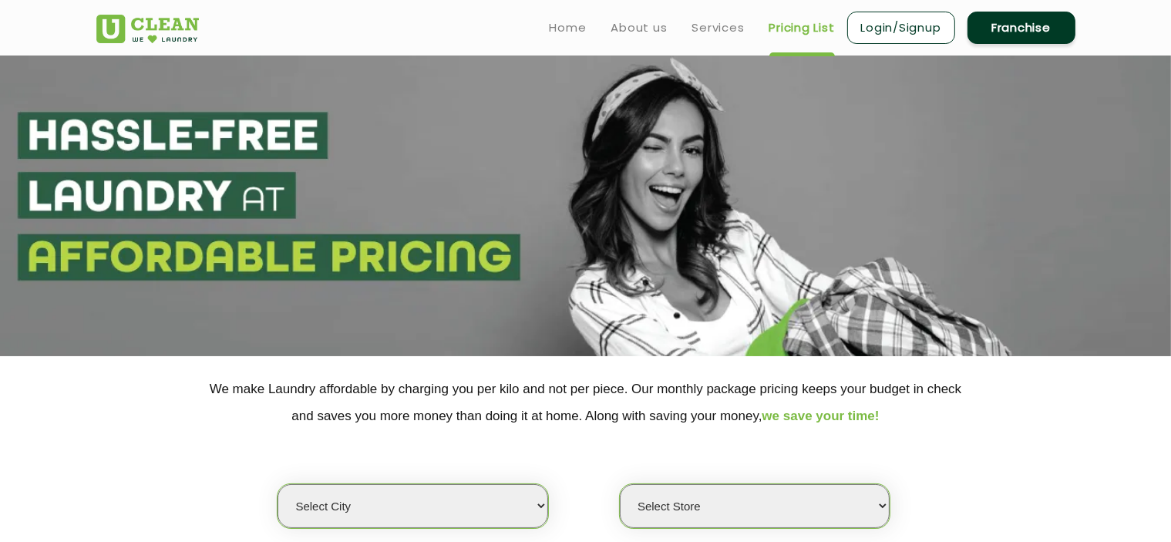
select select "0"
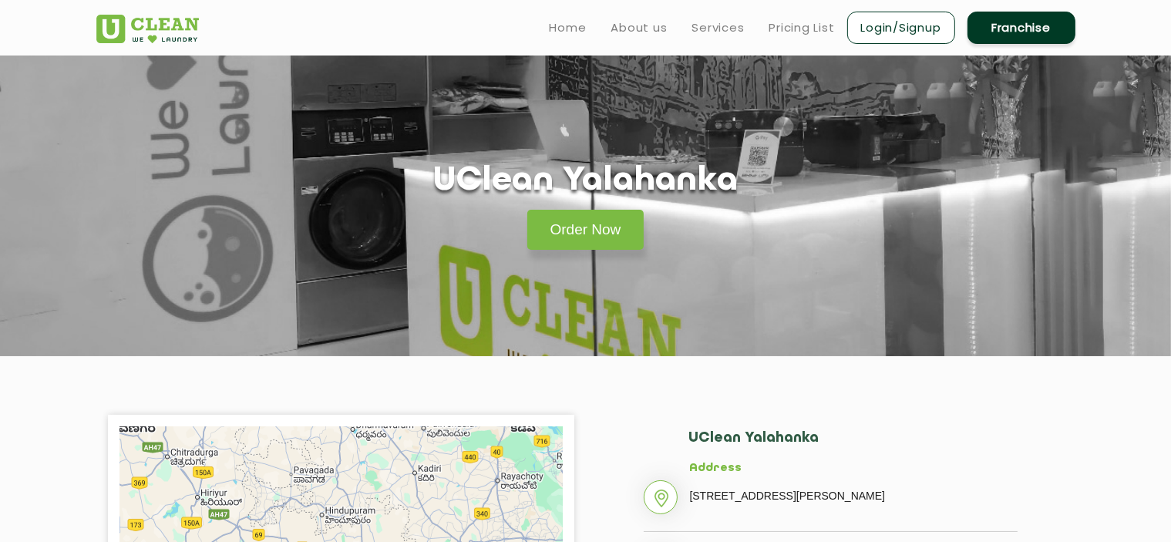
scroll to position [463, 0]
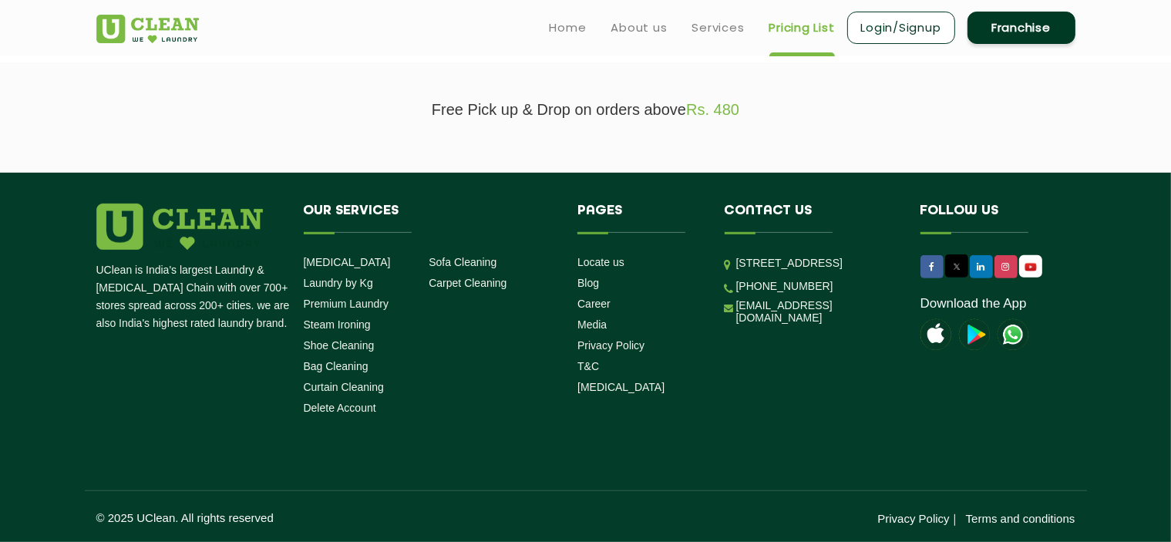
select select "0"
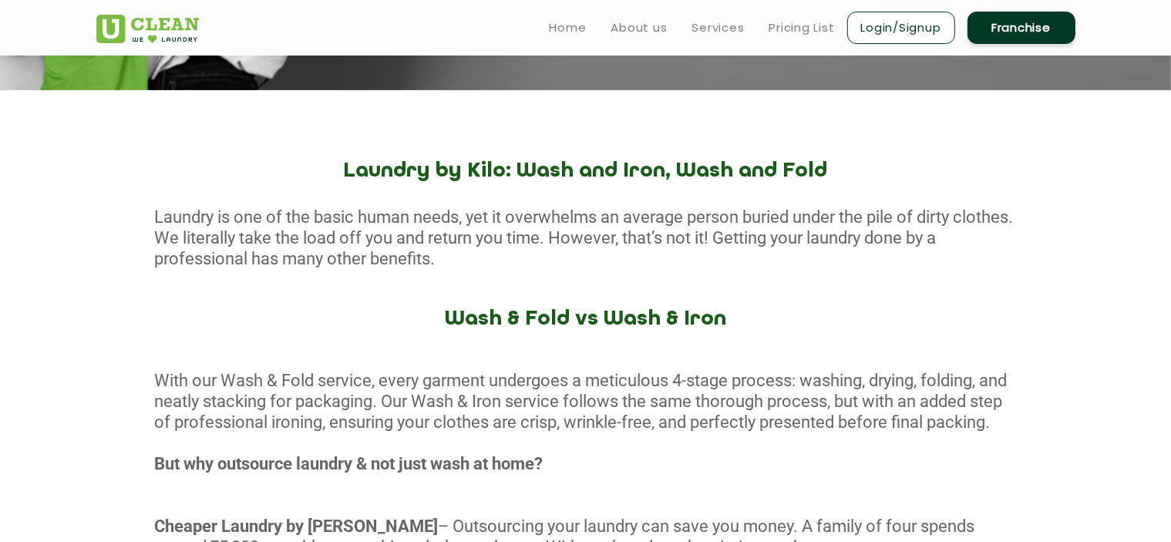
scroll to position [226, 0]
